Goal: Transaction & Acquisition: Purchase product/service

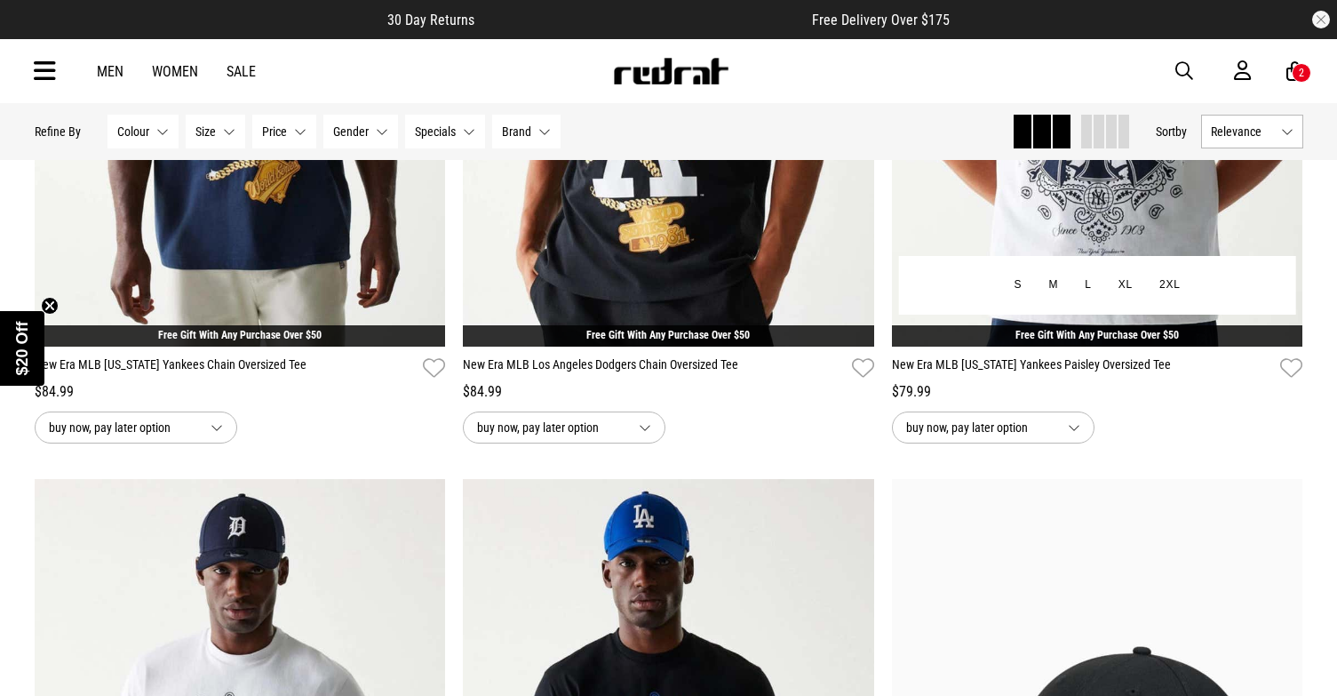
scroll to position [548, 0]
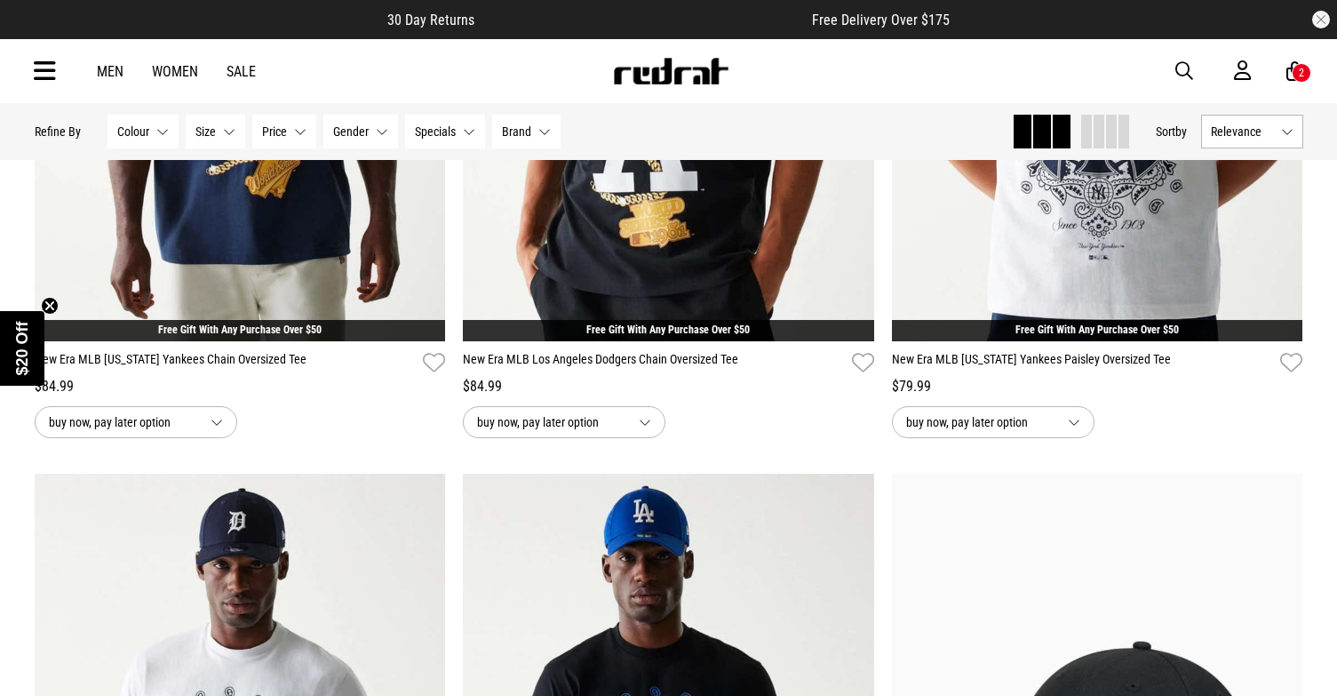
click at [255, 60] on div "Men Women Sale Sign in New Back Footwear Back Mens Back Womens Back Youth & Kid…" at bounding box center [668, 71] width 1297 height 64
click at [244, 69] on link "Sale" at bounding box center [241, 71] width 29 height 17
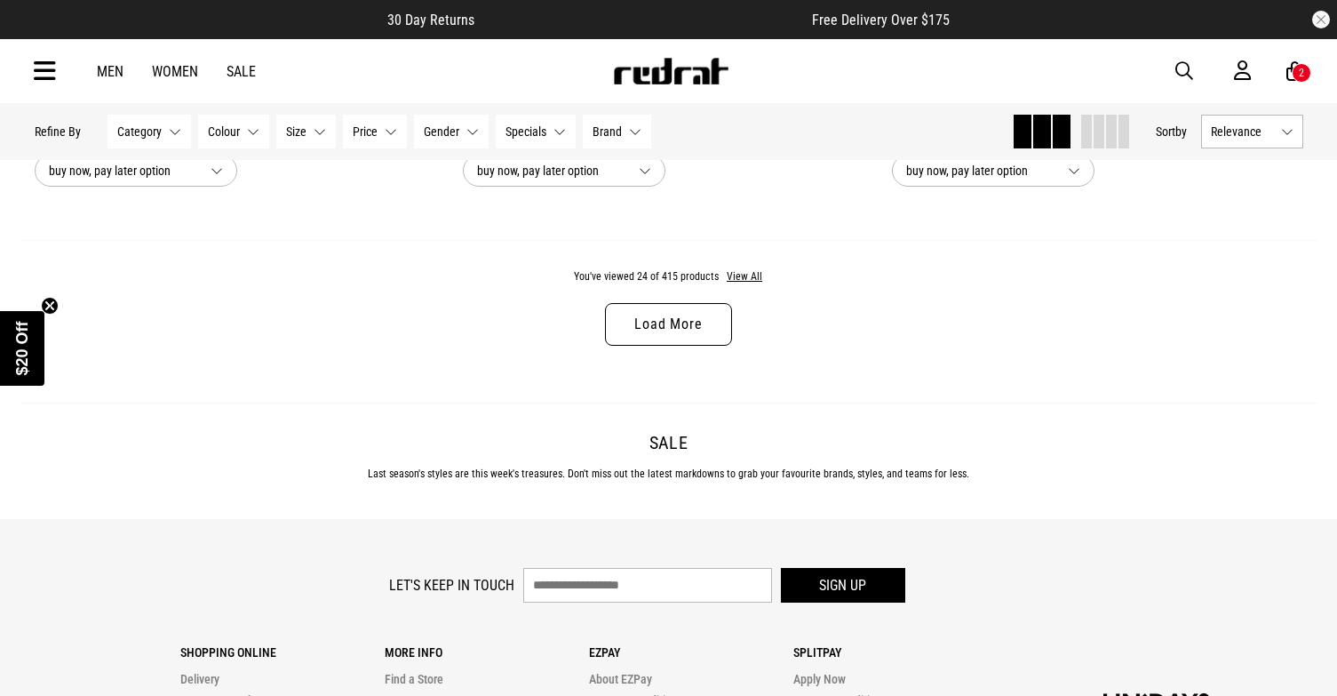
scroll to position [5762, 0]
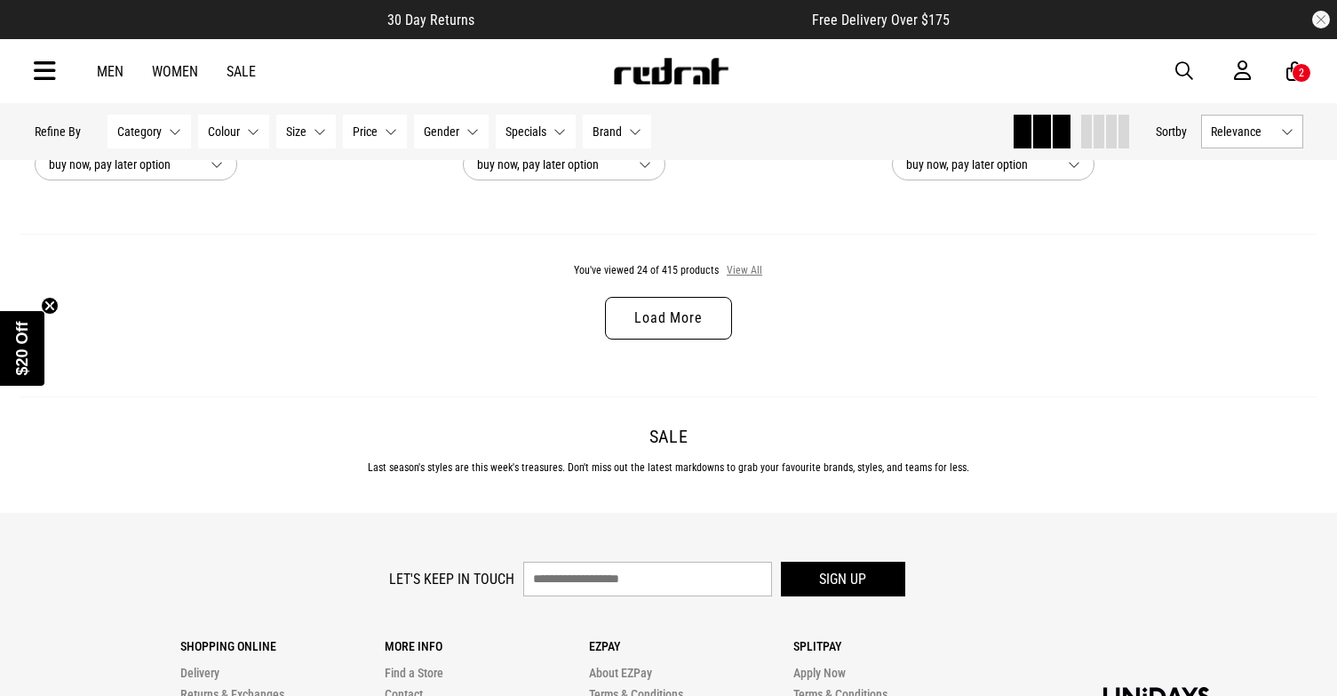
click at [754, 270] on button "View All" at bounding box center [744, 271] width 37 height 16
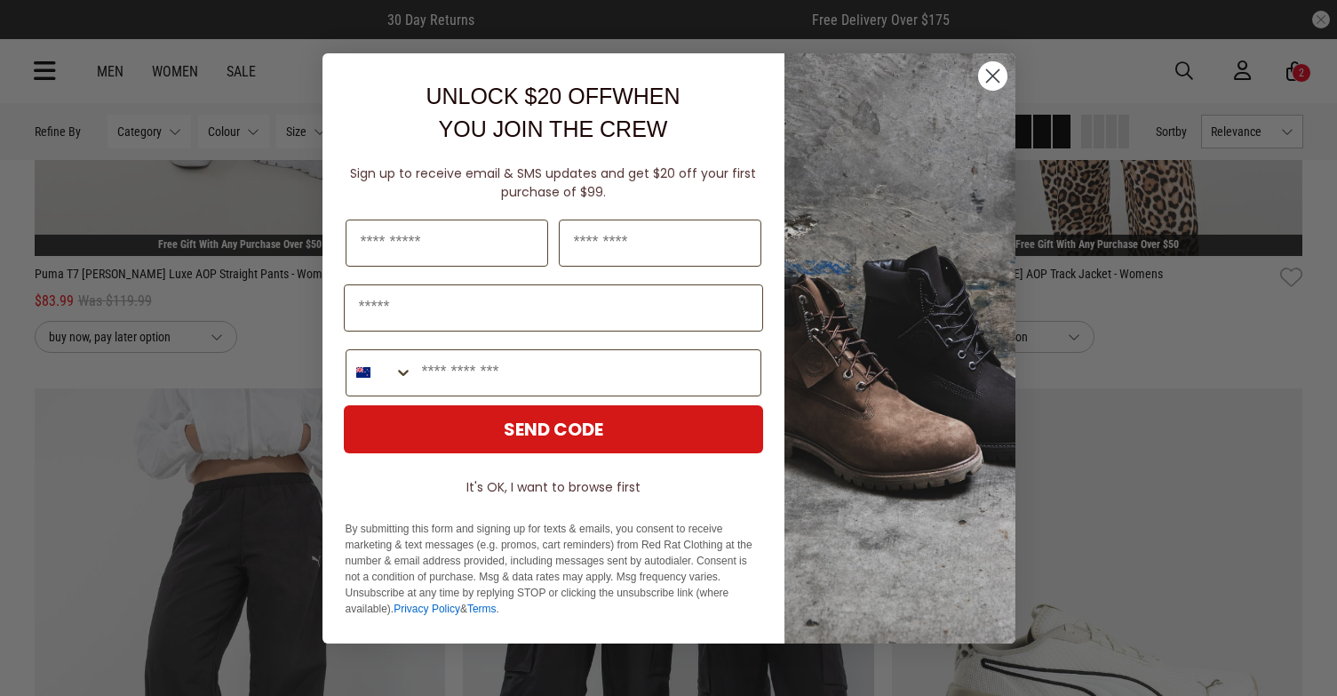
click at [999, 76] on circle "Close dialog" at bounding box center [991, 74] width 29 height 29
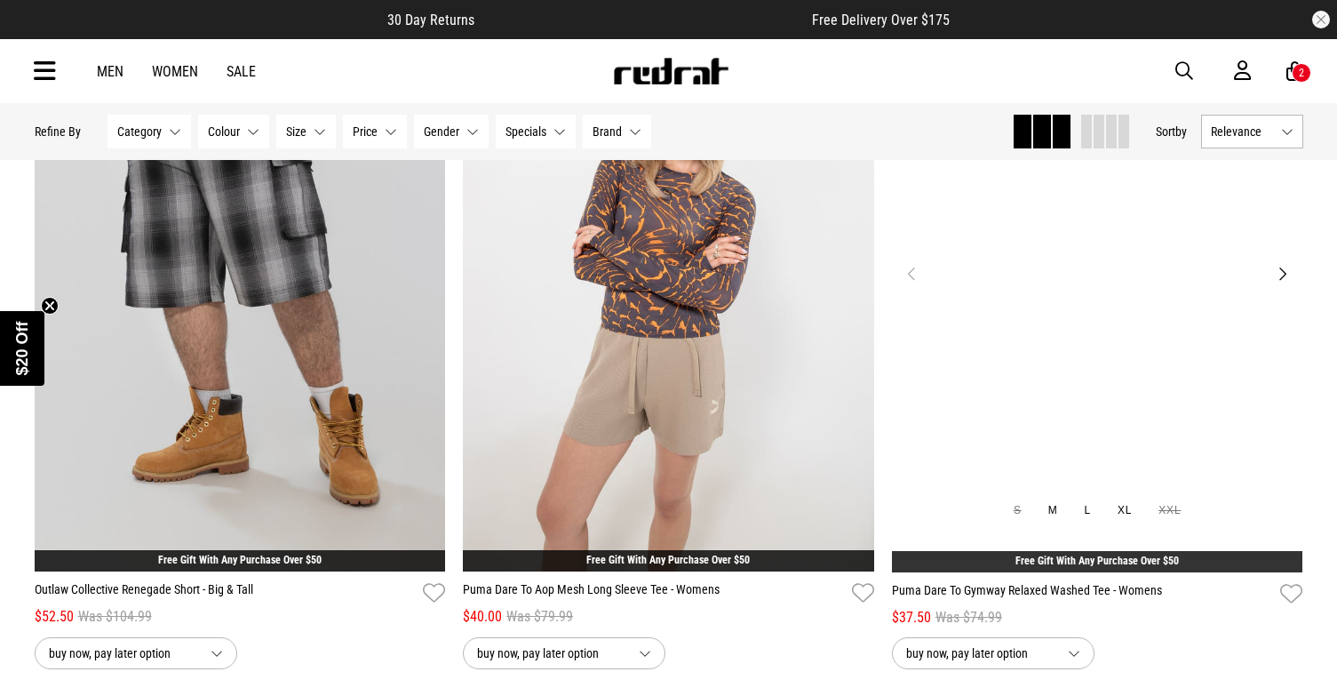
scroll to position [30768, 0]
